Goal: Task Accomplishment & Management: Use online tool/utility

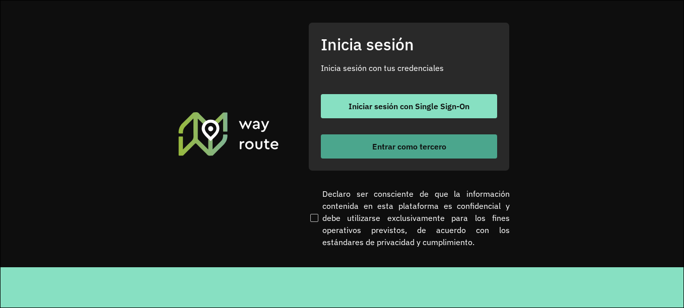
click at [417, 151] on font "Entrar como tercero" at bounding box center [409, 146] width 74 height 10
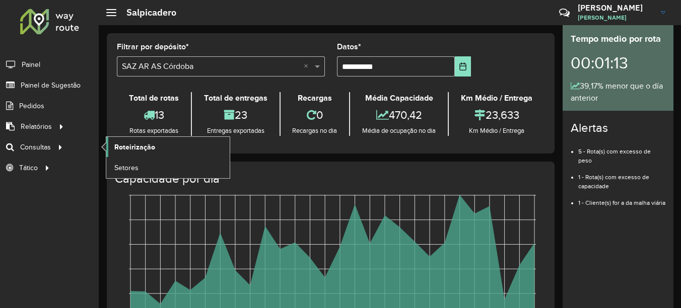
click at [133, 145] on span "Roteirização" at bounding box center [134, 147] width 41 height 11
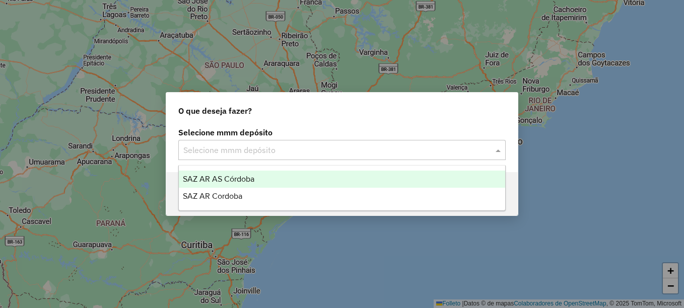
click at [344, 151] on input "text" at bounding box center [331, 151] width 297 height 12
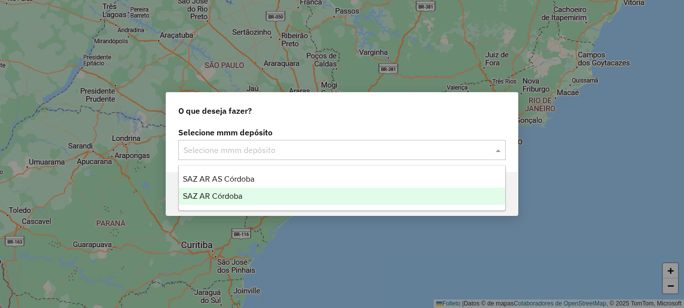
click at [226, 197] on span "SAZ AR Córdoba" at bounding box center [212, 196] width 59 height 9
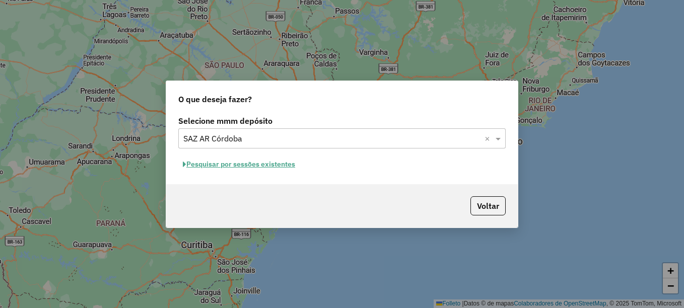
click at [267, 165] on font "Pesquisar por sessões existentes" at bounding box center [240, 164] width 109 height 9
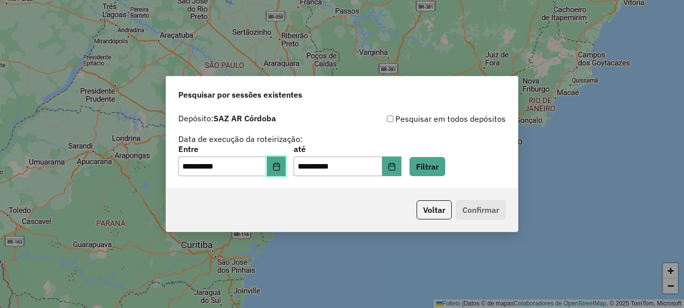
click at [286, 173] on button "Elija la fecha" at bounding box center [276, 167] width 19 height 20
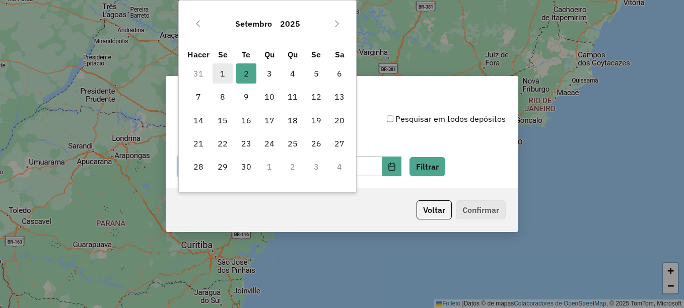
click at [222, 76] on font "1" at bounding box center [222, 73] width 5 height 12
type input "**********"
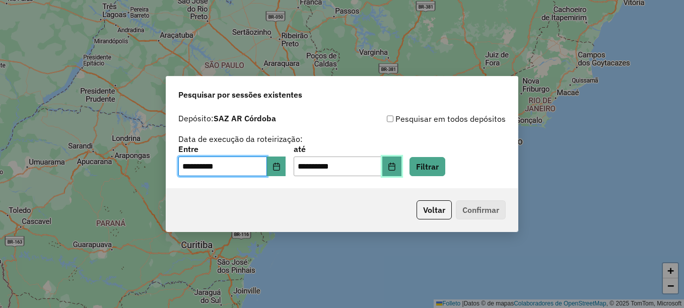
click at [395, 166] on icon "Elija la fecha" at bounding box center [391, 167] width 7 height 8
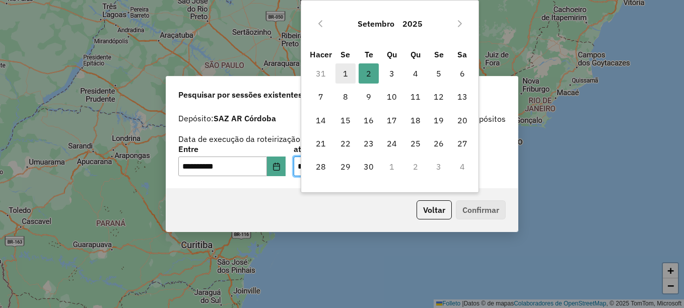
click at [348, 77] on span "1" at bounding box center [345, 73] width 20 height 20
type input "**********"
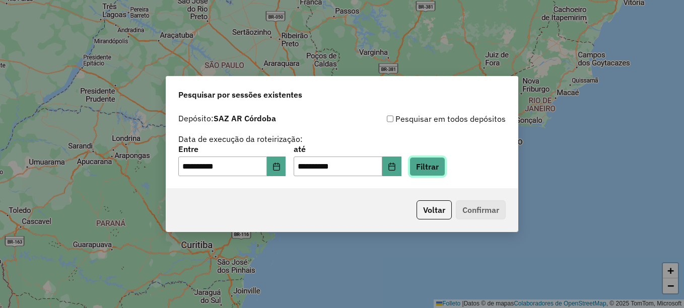
click at [445, 166] on button "Filtrar" at bounding box center [427, 166] width 36 height 19
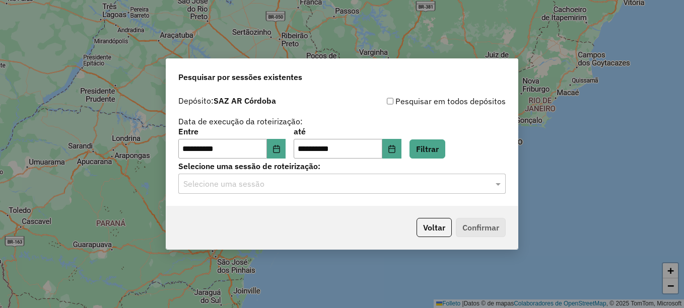
click at [415, 190] on input "text" at bounding box center [331, 184] width 297 height 12
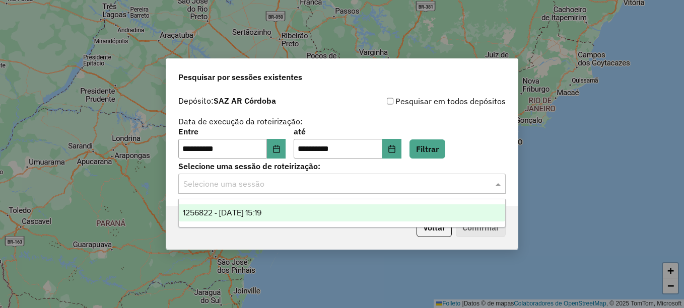
click at [291, 211] on div "1256822 - [DATE] 15:19" at bounding box center [342, 212] width 326 height 17
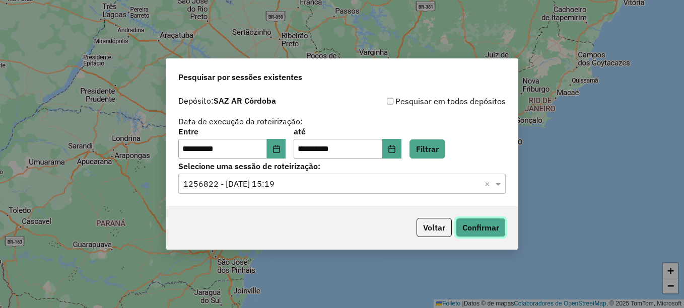
click at [494, 226] on button "Confirmar" at bounding box center [481, 227] width 50 height 19
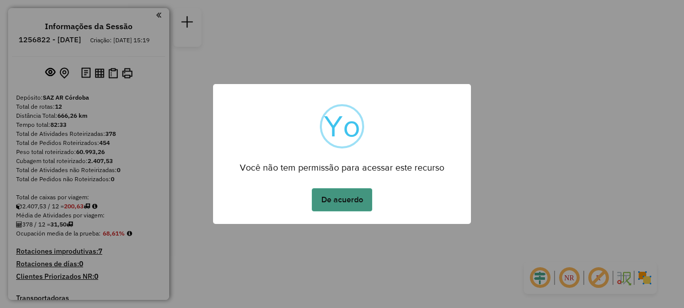
click at [362, 210] on button "De acuerdo" at bounding box center [342, 199] width 60 height 23
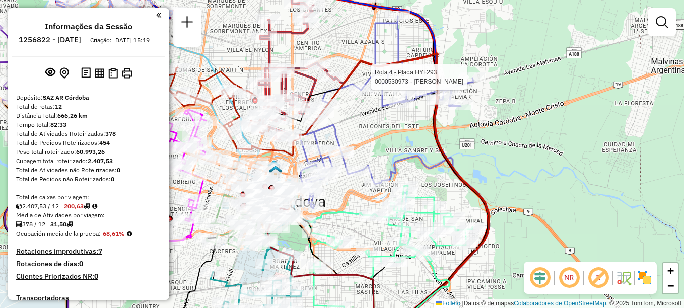
select select "**********"
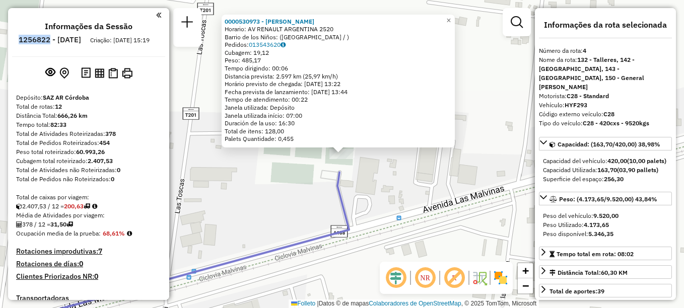
drag, startPoint x: 47, startPoint y: 41, endPoint x: 77, endPoint y: 41, distance: 30.2
click at [77, 41] on li "1256822 - 01/09/2025" at bounding box center [49, 41] width 67 height 13
copy h6 "1256822"
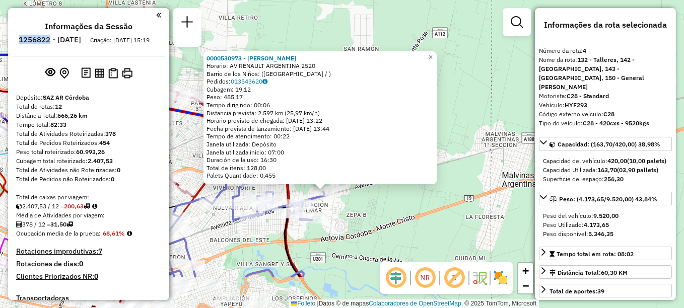
drag, startPoint x: 462, startPoint y: 163, endPoint x: 484, endPoint y: 103, distance: 63.4
click at [482, 106] on div "0000530973 - HEREDIA NATALIA Horario: AV RENAULT ARGENTINA 2520 Barrio de los N…" at bounding box center [342, 154] width 684 height 308
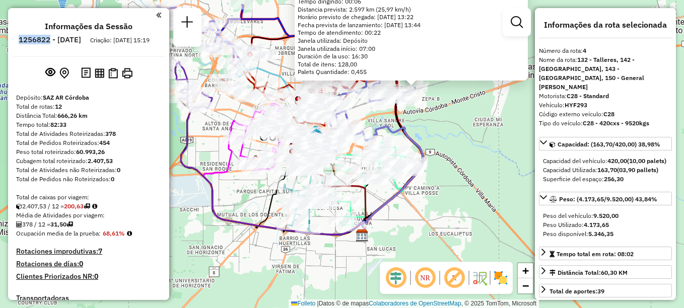
drag, startPoint x: 315, startPoint y: 282, endPoint x: 317, endPoint y: 247, distance: 35.3
click at [317, 247] on div "0000530973 - HEREDIA NATALIA Horario: AV RENAULT ARGENTINA 2520 Barrio de los N…" at bounding box center [342, 154] width 684 height 308
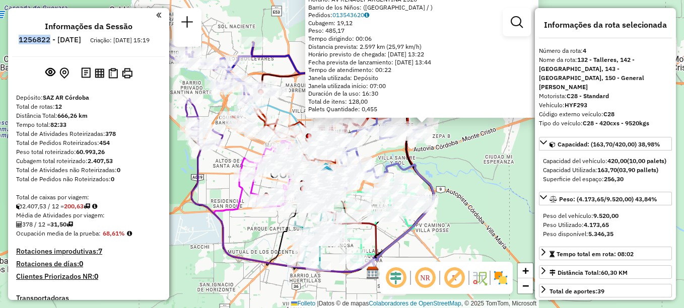
drag, startPoint x: 215, startPoint y: 136, endPoint x: 219, endPoint y: 172, distance: 36.0
click at [219, 172] on div "0000530973 - HEREDIA NATALIA Horario: AV RENAULT ARGENTINA 2520 Barrio de los N…" at bounding box center [342, 154] width 684 height 308
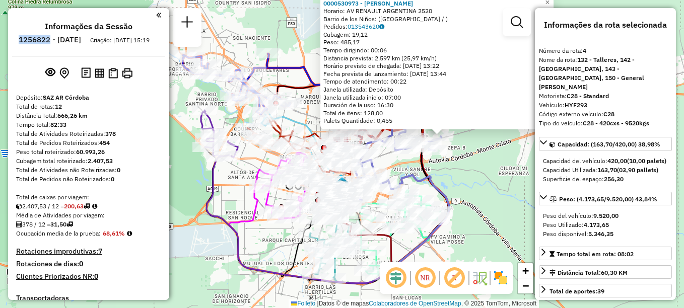
drag, startPoint x: 176, startPoint y: 61, endPoint x: 179, endPoint y: 88, distance: 26.9
click at [179, 88] on div "0000530973 - HEREDIA NATALIA Horario: AV RENAULT ARGENTINA 2520 Barrio de los N…" at bounding box center [342, 154] width 684 height 308
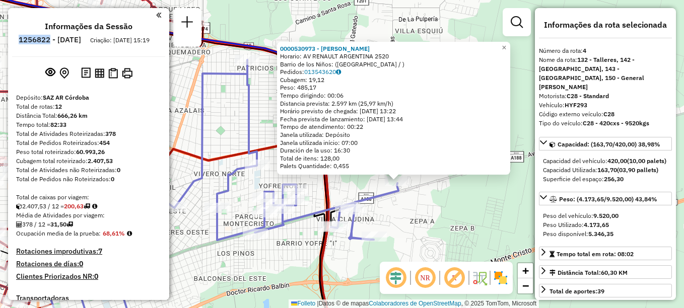
drag, startPoint x: 443, startPoint y: 174, endPoint x: 426, endPoint y: 201, distance: 31.9
click at [426, 201] on div "0000530973 - HEREDIA NATALIA Horario: AV RENAULT ARGENTINA 2520 Barrio de los N…" at bounding box center [342, 154] width 684 height 308
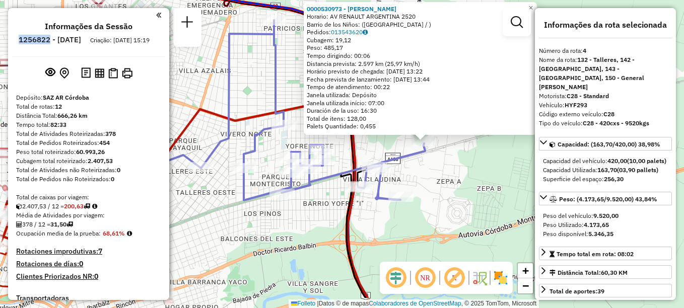
drag, startPoint x: 389, startPoint y: 209, endPoint x: 559, endPoint y: -33, distance: 295.6
click at [559, 0] on html "Aguarde... Pop-up bloqueado! Seu navegador bloqueou automáticamente a abertura …" at bounding box center [342, 154] width 684 height 308
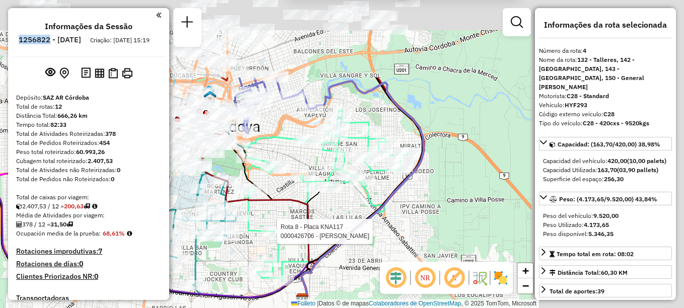
drag, startPoint x: 302, startPoint y: 225, endPoint x: 183, endPoint y: 288, distance: 135.2
click at [261, 237] on div at bounding box center [273, 232] width 25 height 10
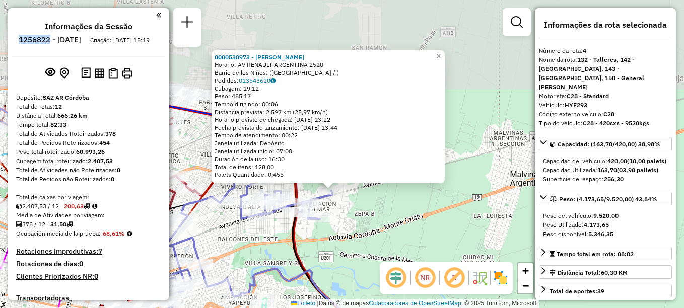
drag, startPoint x: 318, startPoint y: 155, endPoint x: 337, endPoint y: 290, distance: 135.8
click at [337, 290] on div "0000530973 - HEREDIA NATALIA Horario: AV RENAULT ARGENTINA 2520 Barrio de los N…" at bounding box center [342, 154] width 684 height 308
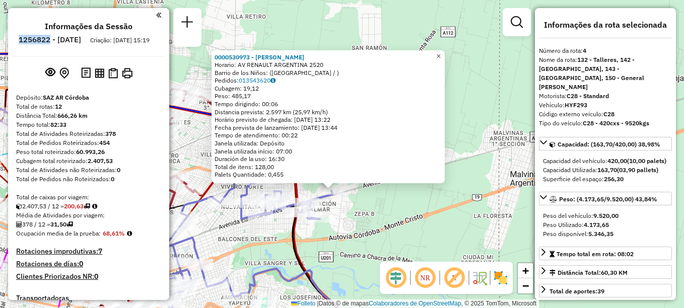
click at [441, 52] on span "×" at bounding box center [438, 56] width 5 height 9
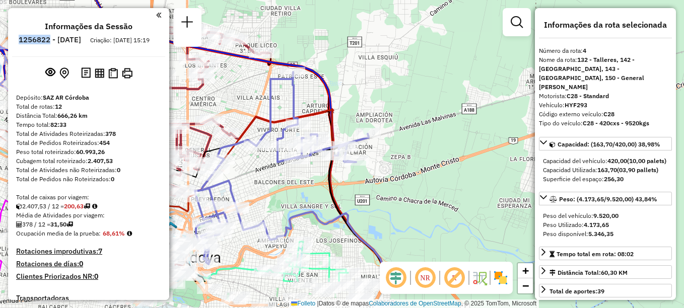
click at [419, 133] on div "Janela de atendimento Grade de atendimento Capacidade Transportadoras Veículos …" at bounding box center [342, 154] width 684 height 308
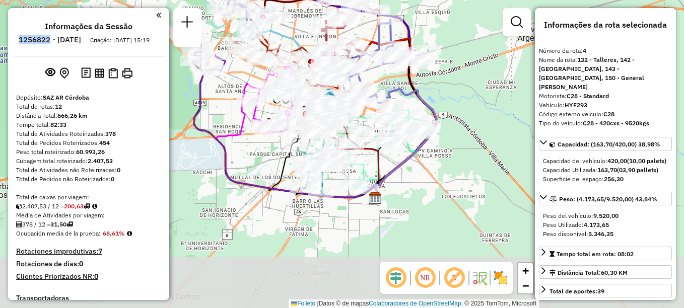
drag, startPoint x: 377, startPoint y: 206, endPoint x: 418, endPoint y: 91, distance: 121.8
click at [418, 91] on icon at bounding box center [405, 143] width 61 height 109
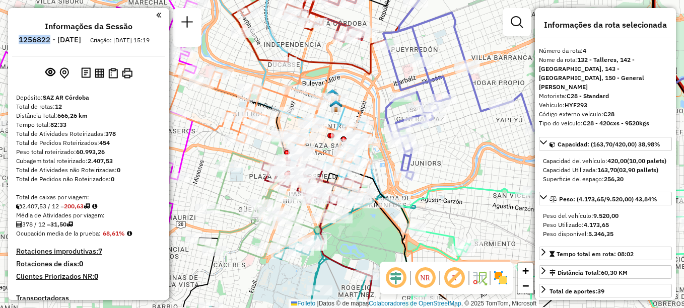
drag, startPoint x: 329, startPoint y: 207, endPoint x: 356, endPoint y: 176, distance: 41.8
click at [356, 175] on div at bounding box center [347, 170] width 25 height 10
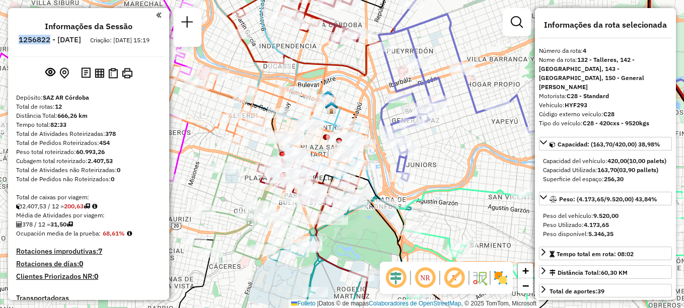
drag, startPoint x: 491, startPoint y: 170, endPoint x: 372, endPoint y: 187, distance: 120.6
click at [372, 187] on div "Rota 1 - Placa KYE215 0000330559 - Rodriguez Vizcarra Viviana Gabrela Janela de…" at bounding box center [342, 154] width 684 height 308
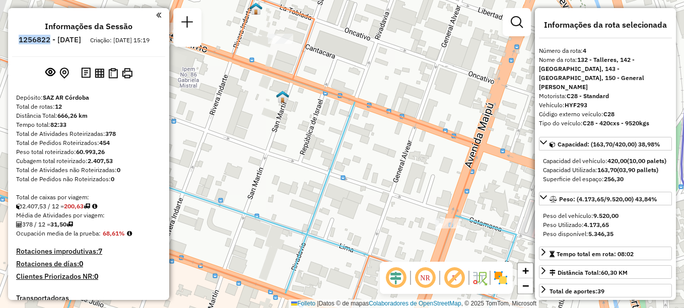
drag, startPoint x: 349, startPoint y: 97, endPoint x: 327, endPoint y: 74, distance: 32.0
click at [330, 77] on div "Janela de atendimento Grade de atendimento Capacidade Transportadoras Veículos …" at bounding box center [342, 154] width 684 height 308
